Goal: Information Seeking & Learning: Find contact information

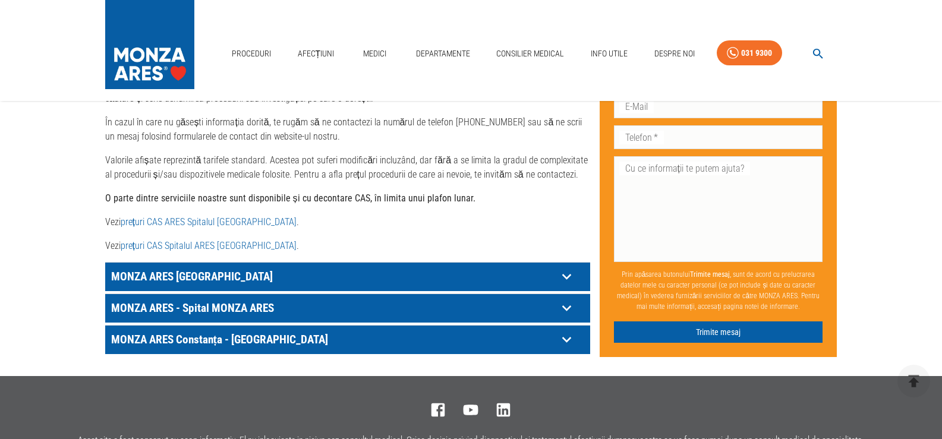
scroll to position [594, 0]
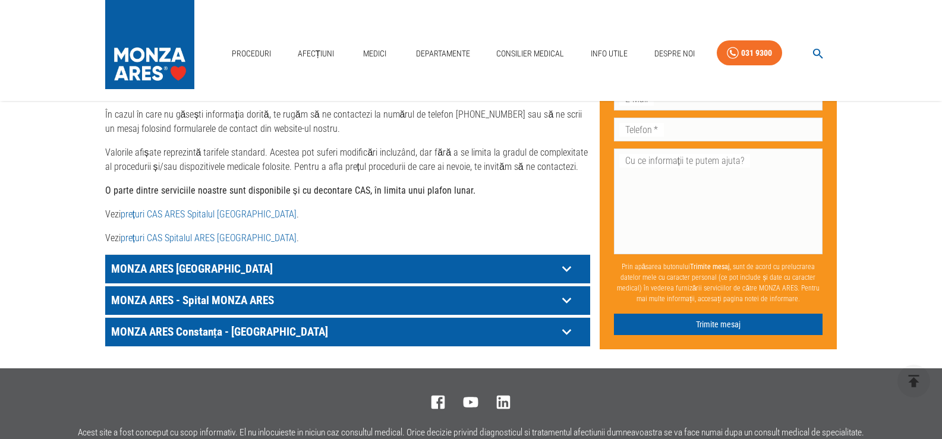
click at [153, 232] on link "prețuri CAS Spitalul ARES [GEOGRAPHIC_DATA]" at bounding box center [209, 237] width 176 height 11
click at [370, 49] on link "Medici" at bounding box center [375, 54] width 38 height 24
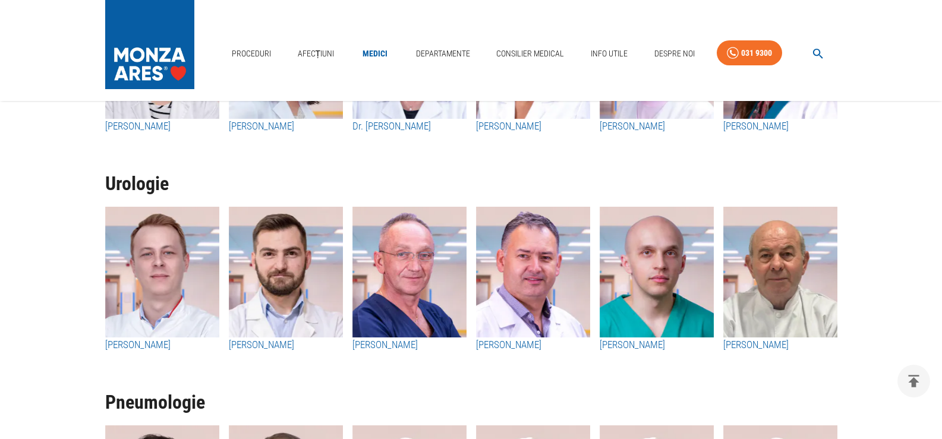
scroll to position [2614, 0]
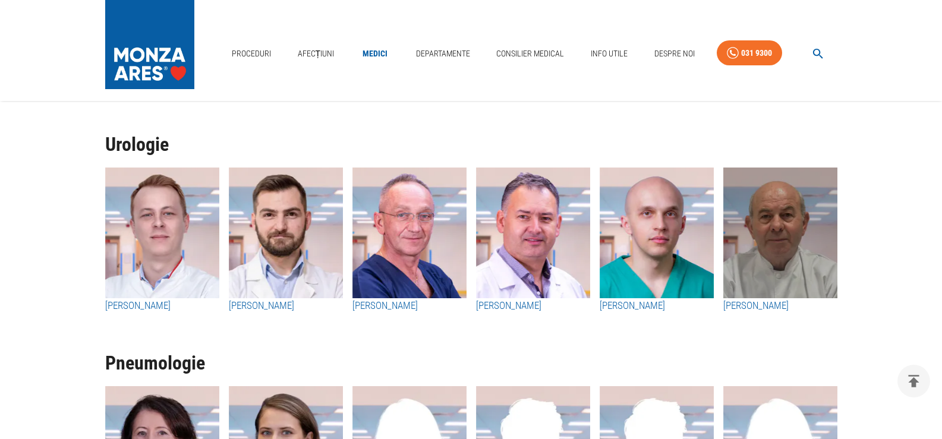
click at [790, 247] on img "button" at bounding box center [780, 233] width 114 height 131
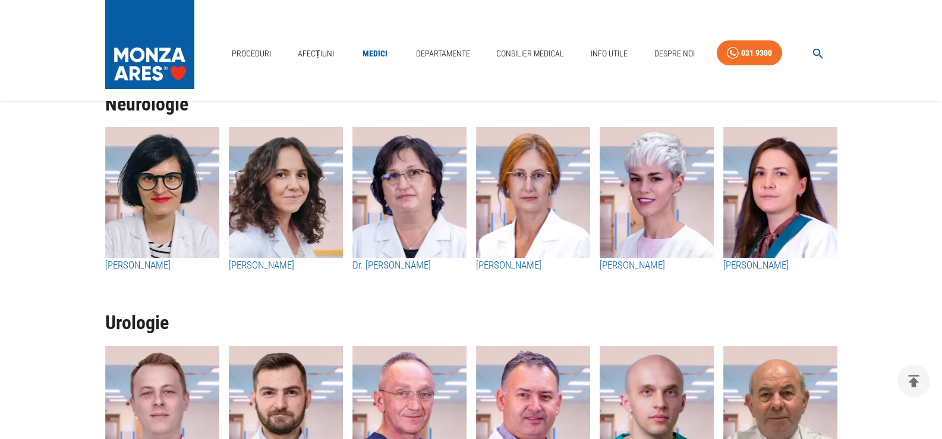
scroll to position [2376, 0]
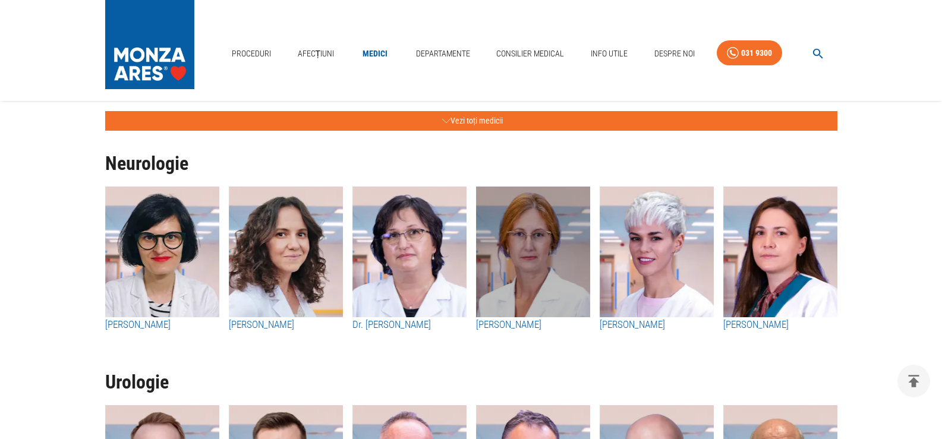
click at [532, 249] on img "button" at bounding box center [533, 252] width 114 height 131
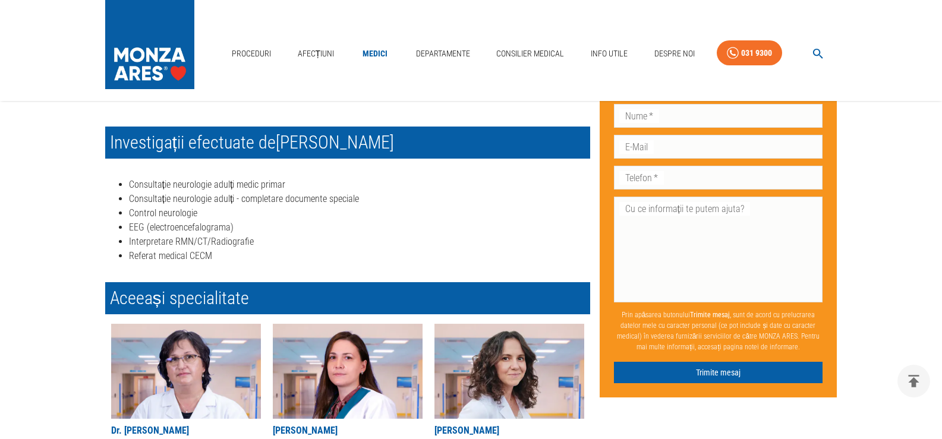
scroll to position [297, 0]
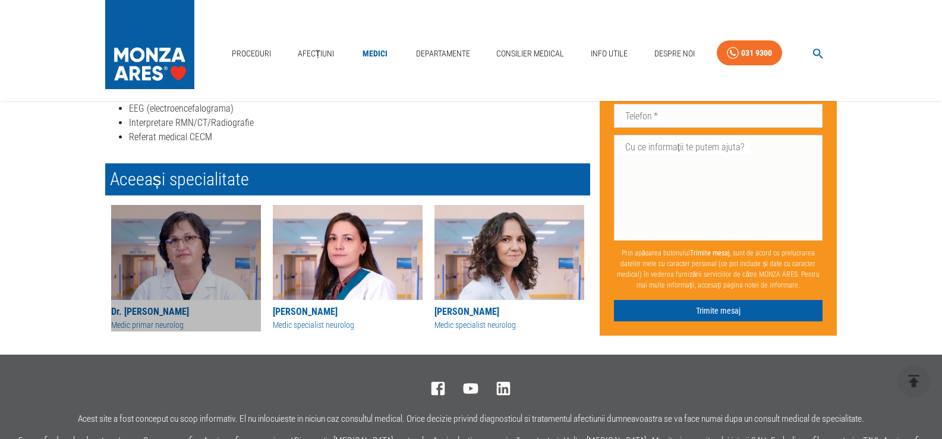
click at [169, 264] on img at bounding box center [186, 252] width 150 height 95
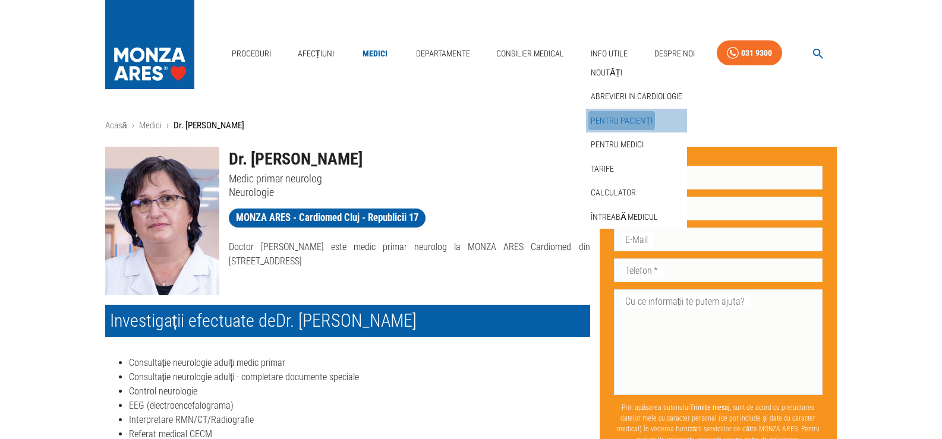
click at [610, 119] on link "Pentru pacienți" at bounding box center [621, 121] width 67 height 20
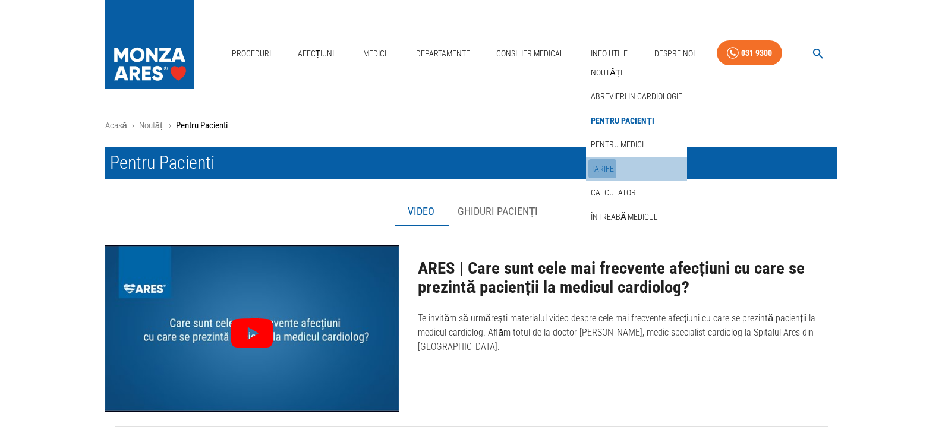
click at [604, 165] on link "Tarife" at bounding box center [602, 169] width 28 height 20
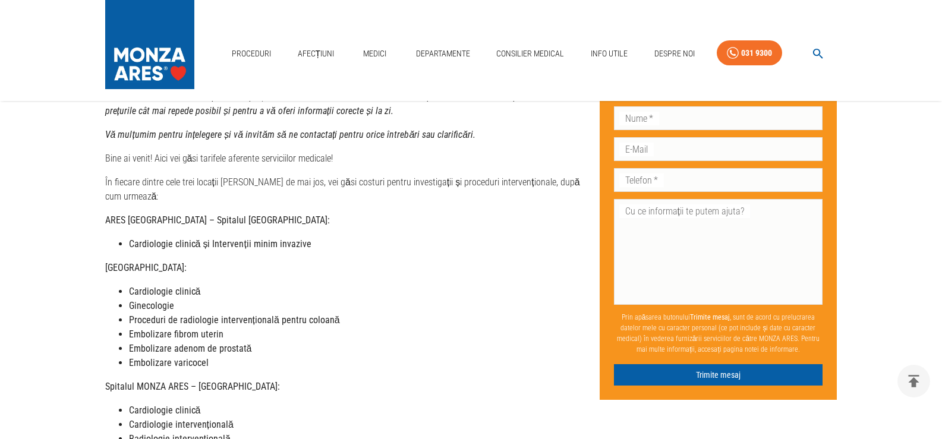
scroll to position [119, 0]
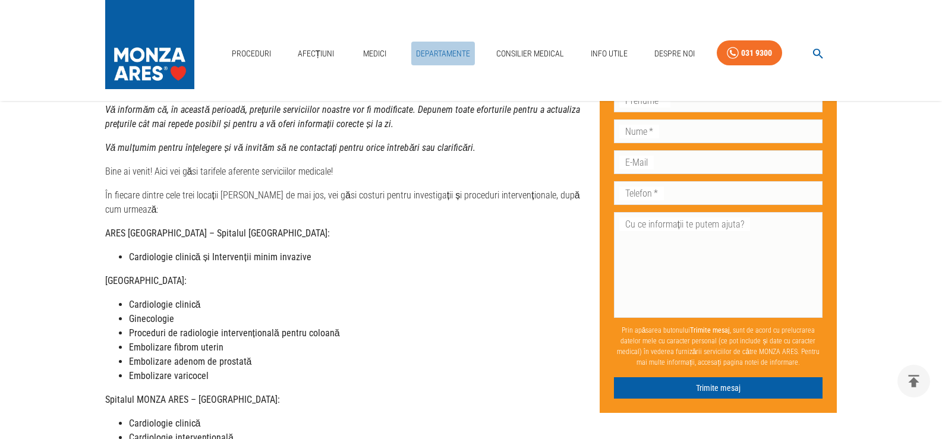
click at [452, 54] on link "Departamente" at bounding box center [443, 54] width 64 height 24
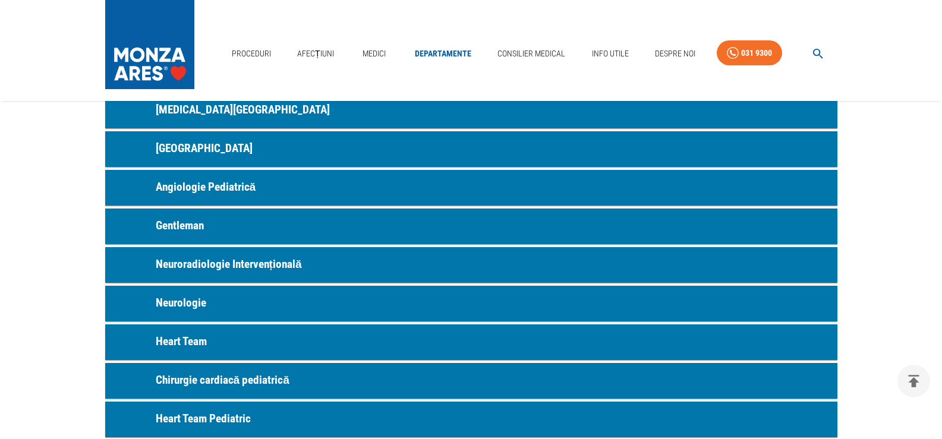
scroll to position [535, 0]
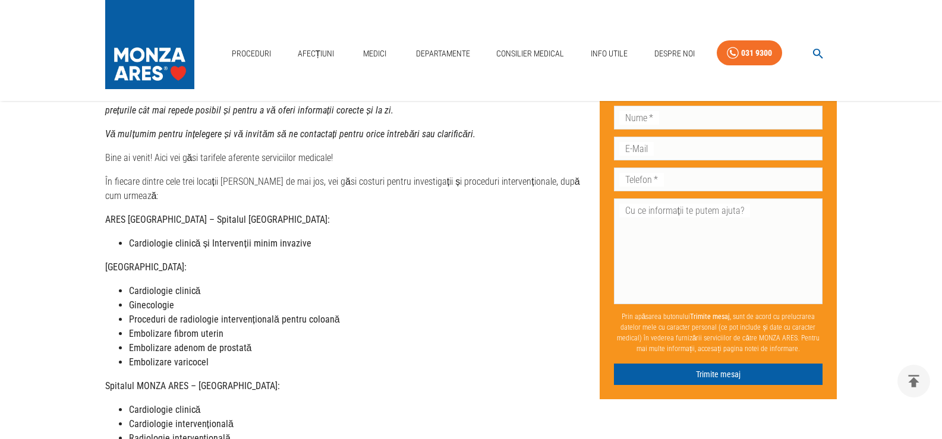
scroll to position [119, 0]
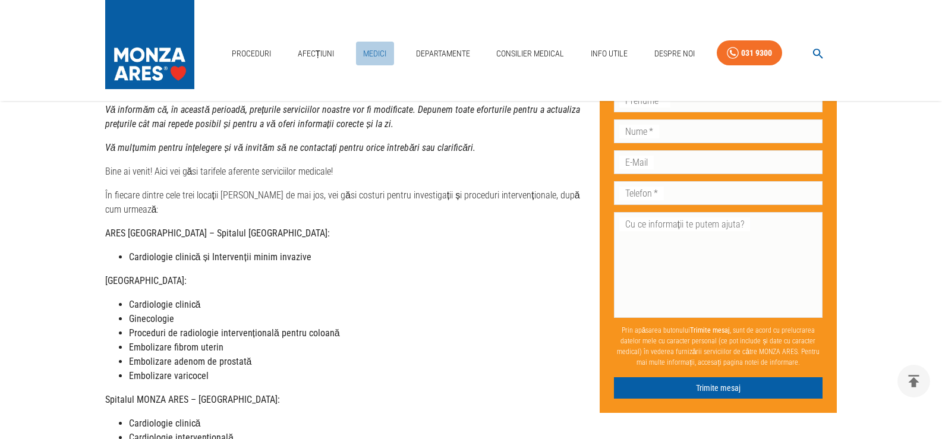
click at [375, 49] on link "Medici" at bounding box center [375, 54] width 38 height 24
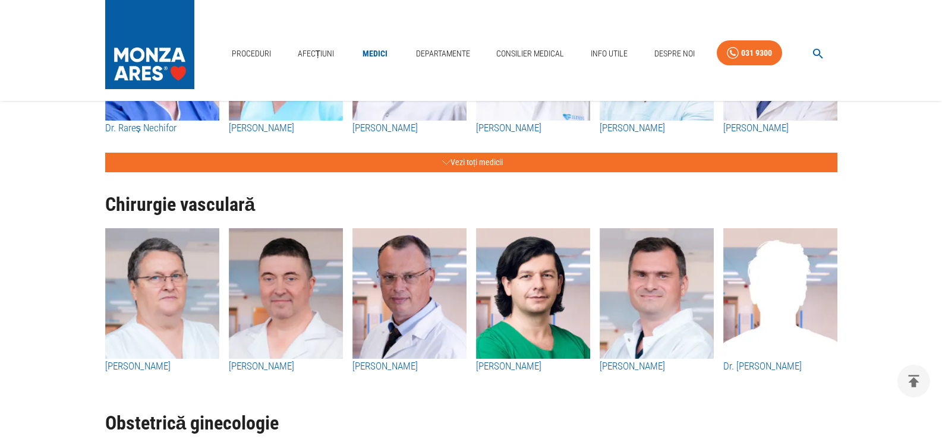
scroll to position [1663, 0]
